Goal: Task Accomplishment & Management: Use online tool/utility

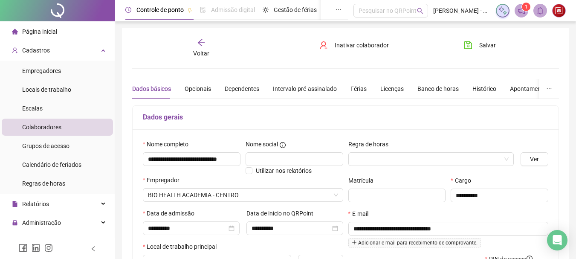
click at [199, 45] on icon "arrow-left" at bounding box center [201, 42] width 9 height 9
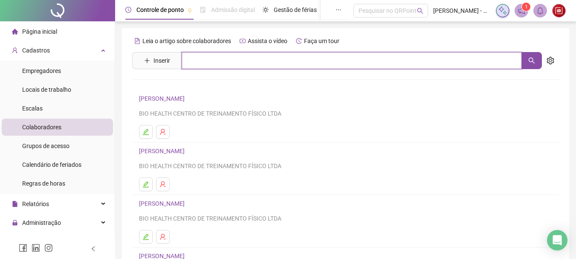
click at [236, 61] on input "text" at bounding box center [352, 60] width 340 height 17
type input "****"
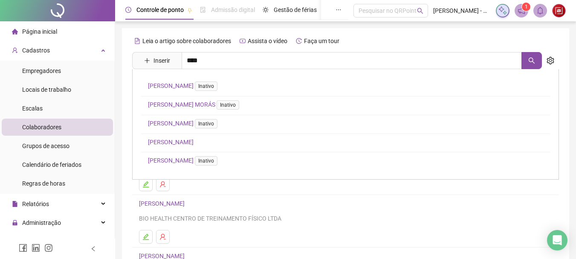
click at [206, 145] on div "LEONARDO DE FREIRAS DOS SANTOS Inativo LEONARDO GONÇALVES PEREIRA MORÁS Inativo…" at bounding box center [345, 124] width 427 height 110
drag, startPoint x: 220, startPoint y: 64, endPoint x: 205, endPoint y: 120, distance: 58.3
click at [221, 64] on input "****" at bounding box center [352, 60] width 340 height 17
click at [194, 139] on link "LEONARDO SOUZA VILLELA" at bounding box center [171, 142] width 46 height 7
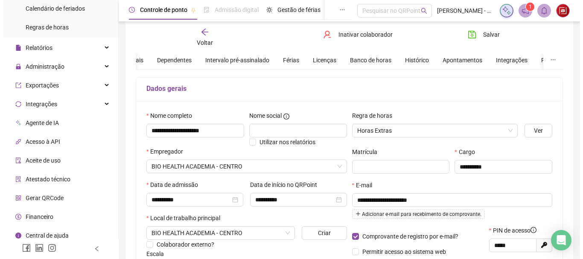
scroll to position [157, 0]
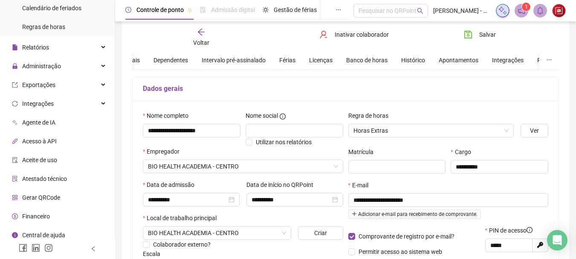
click at [63, 197] on li "Gerar QRCode" at bounding box center [57, 197] width 111 height 17
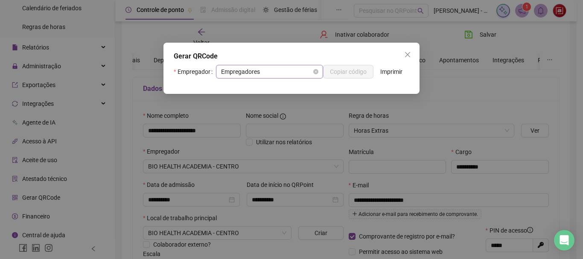
click at [287, 71] on span "Empregadores" at bounding box center [269, 71] width 97 height 13
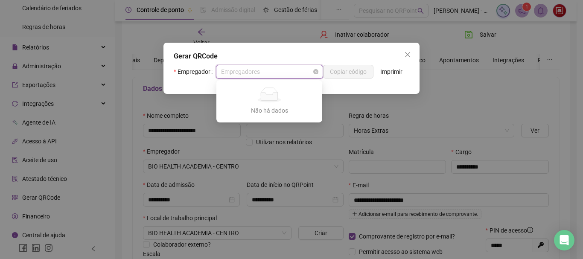
click at [281, 66] on span "Empregadores" at bounding box center [269, 71] width 97 height 13
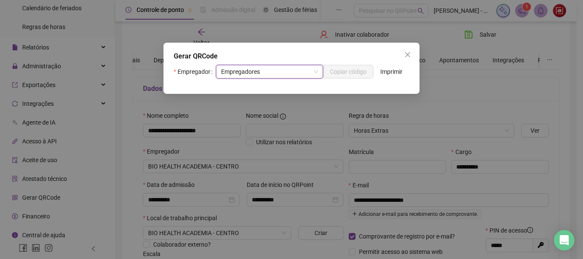
click at [273, 64] on div "Gerar QRCode Empregador Empregadores Empregadores Copiar código Imprimir" at bounding box center [291, 68] width 256 height 51
click at [273, 71] on span "Empregadores" at bounding box center [269, 71] width 97 height 13
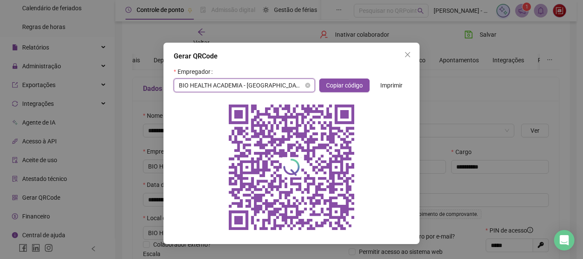
click at [288, 85] on span "BIO HEALTH ACADEMIA - [GEOGRAPHIC_DATA]" at bounding box center [244, 85] width 131 height 13
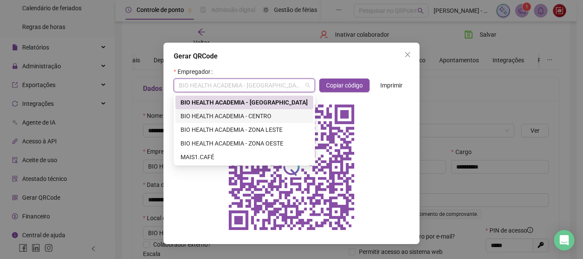
click at [262, 118] on div "BIO HEALTH ACADEMIA - CENTRO" at bounding box center [244, 115] width 128 height 9
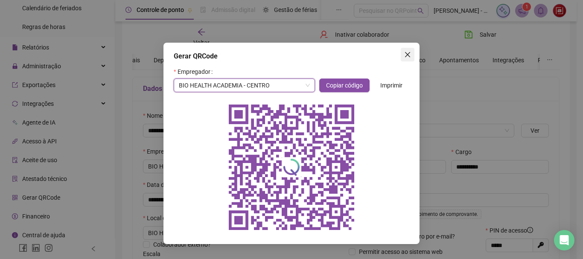
click at [410, 55] on icon "close" at bounding box center [407, 54] width 7 height 7
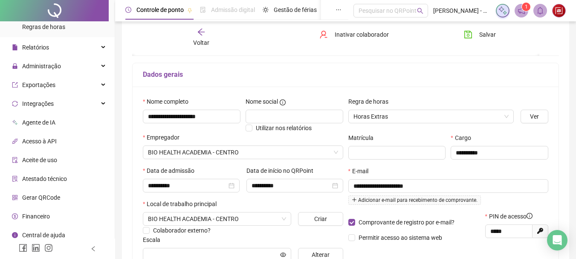
scroll to position [85, 0]
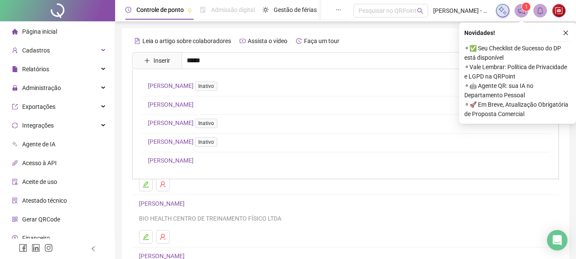
click at [194, 157] on link "[PERSON_NAME]" at bounding box center [171, 160] width 46 height 7
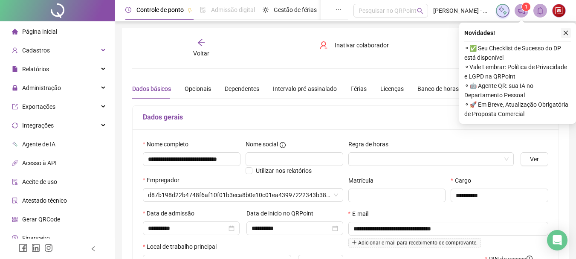
click at [566, 33] on icon "close" at bounding box center [566, 33] width 5 height 5
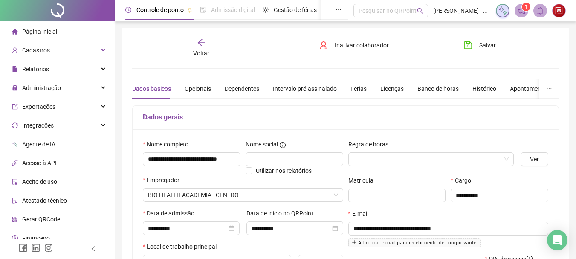
scroll to position [71, 0]
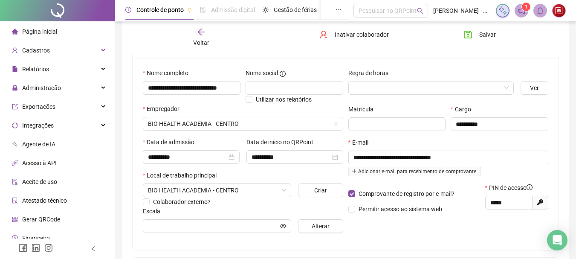
click at [258, 169] on div "**********" at bounding box center [295, 153] width 104 height 33
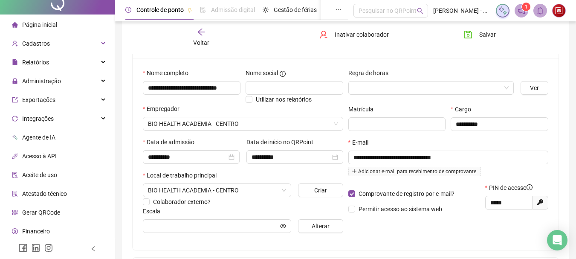
scroll to position [27, 0]
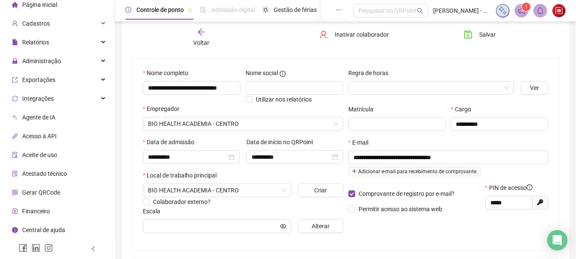
click at [64, 189] on li "Gerar QRCode" at bounding box center [57, 192] width 111 height 17
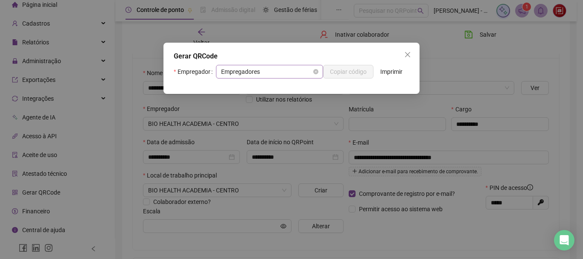
click at [310, 71] on span "Empregadores" at bounding box center [269, 71] width 97 height 13
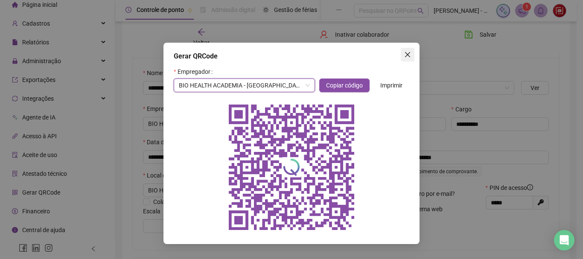
click at [410, 57] on icon "close" at bounding box center [407, 54] width 7 height 7
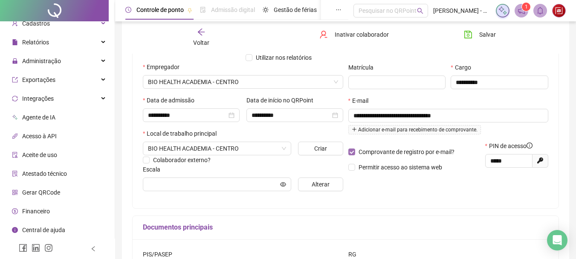
scroll to position [114, 0]
click at [198, 206] on div "**********" at bounding box center [346, 111] width 426 height 192
click at [219, 198] on div "**********" at bounding box center [346, 111] width 426 height 192
